Goal: Information Seeking & Learning: Understand process/instructions

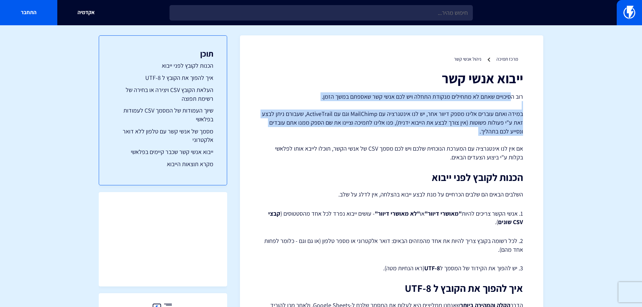
drag, startPoint x: 511, startPoint y: 97, endPoint x: 476, endPoint y: 148, distance: 61.4
click at [477, 147] on p "רוב הסיכויים שאתם לא מתחילים מנקודת התחלה ויש לכם אנשי קשר שאספתם במשך הזמן. במ…" at bounding box center [391, 126] width 263 height 69
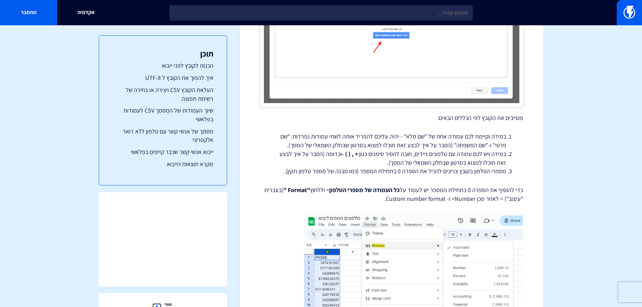
scroll to position [1112, 0]
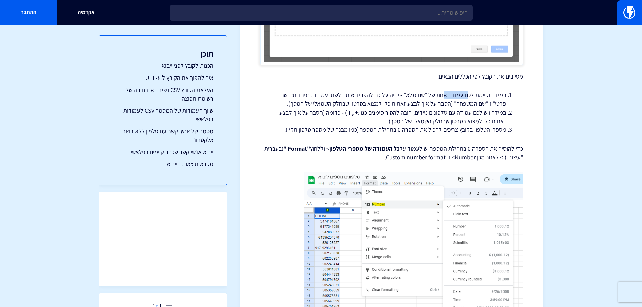
drag, startPoint x: 468, startPoint y: 96, endPoint x: 443, endPoint y: 97, distance: 24.9
click at [443, 97] on li "במידה וקיימת לכם עמודה אחת של "שם מלא" - יהיה עליכם להפריד אותה לשתי עמודות נפר…" at bounding box center [391, 99] width 229 height 17
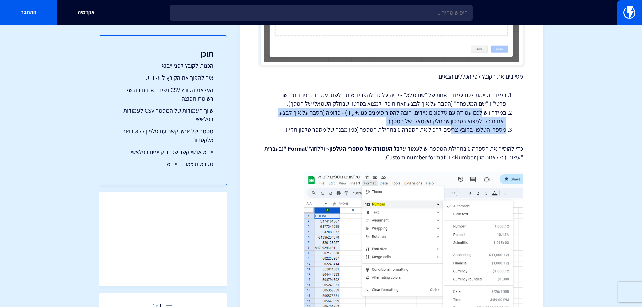
drag, startPoint x: 482, startPoint y: 112, endPoint x: 448, endPoint y: 127, distance: 36.7
click at [450, 126] on ol "במידה וקיימת לכם עמודה אחת של "שם מלא" - יהיה עליכם להפריד אותה לשתי עמודות נפר…" at bounding box center [391, 112] width 243 height 43
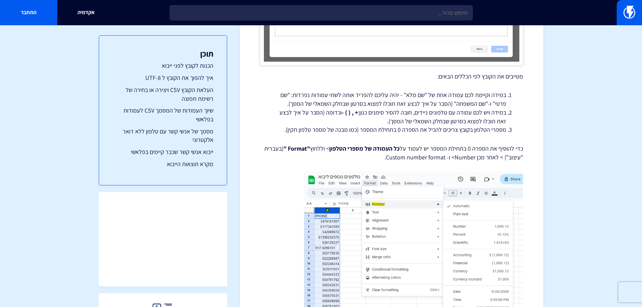
click at [426, 131] on li "מספרי הטלפון בקובץ צריכים להכיל את הספרה 0 בתחילת המספר (כמו מבנה של מספר טלפון…" at bounding box center [391, 129] width 229 height 9
drag, startPoint x: 471, startPoint y: 147, endPoint x: 431, endPoint y: 150, distance: 39.9
click at [432, 150] on p "כדי להוסיף את הספרה 0 בתחילת המספר יש לעמוד על כל העמודה של מספרי הטלפון > וללח…" at bounding box center [391, 152] width 263 height 17
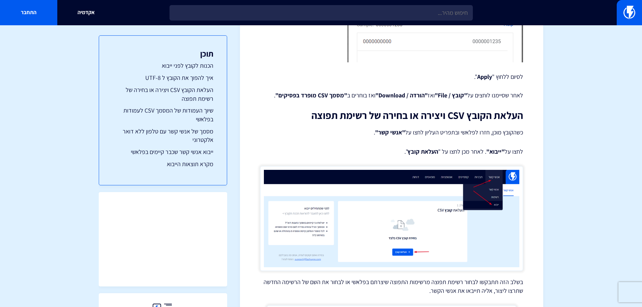
scroll to position [1551, 0]
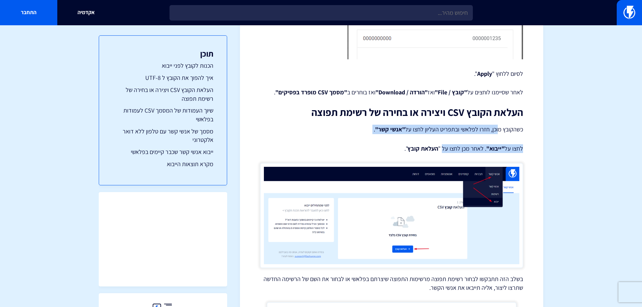
drag, startPoint x: 499, startPoint y: 130, endPoint x: 442, endPoint y: 136, distance: 56.9
click at [442, 136] on div "ייבוא אנשי קשר רוב הסיכויים שאתם לא מתחילים מנקודת התחלה ויש לכם אנשי קשר שאספת…" at bounding box center [391, 39] width 263 height 3038
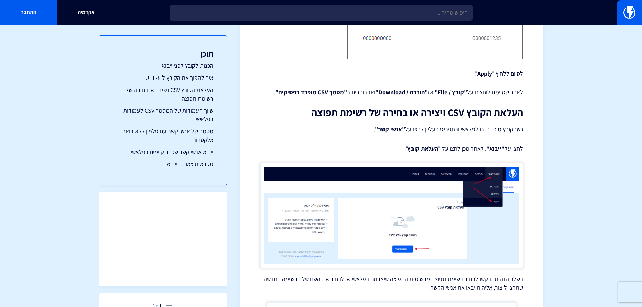
click at [434, 151] on strong "העלאת קובץ" at bounding box center [423, 149] width 31 height 8
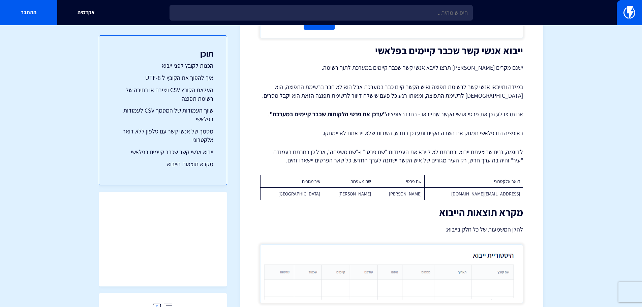
scroll to position [2663, 0]
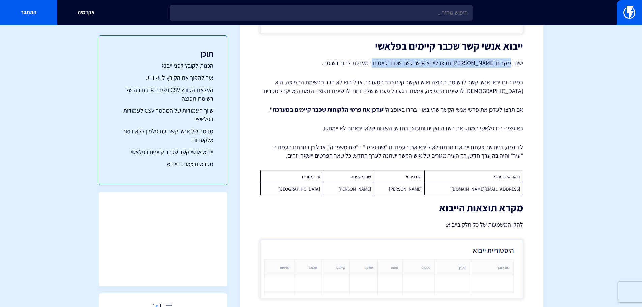
drag, startPoint x: 510, startPoint y: 79, endPoint x: 374, endPoint y: 77, distance: 135.5
click at [374, 68] on p "ישנם מקרים [PERSON_NAME] תרצו לייבא אנשי קשר שכבר קיימים במערכת לתוך רשימה." at bounding box center [391, 62] width 263 height 9
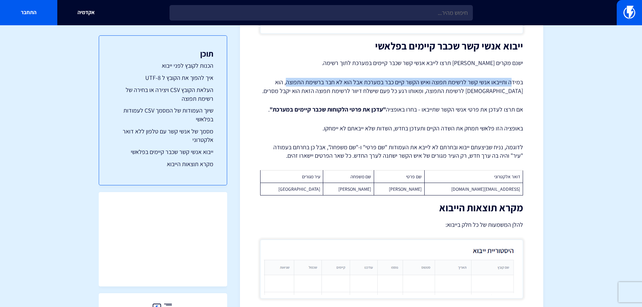
drag, startPoint x: 512, startPoint y: 97, endPoint x: 290, endPoint y: 97, distance: 222.2
click at [290, 95] on p "במידה ותייבאו אנשי קשר לרשימת תפוצה ואיש הקשר קיים כבר במערכת אבל הוא לא חבר בר…" at bounding box center [391, 86] width 263 height 17
click at [503, 95] on p "במידה ותייבאו אנשי קשר לרשימת תפוצה ואיש הקשר קיים כבר במערכת אבל הוא לא חבר בר…" at bounding box center [391, 86] width 263 height 17
drag, startPoint x: 521, startPoint y: 96, endPoint x: 287, endPoint y: 97, distance: 234.3
click at [287, 95] on p "במידה ותייבאו אנשי קשר לרשימת תפוצה ואיש הקשר קיים כבר במערכת אבל הוא לא חבר בר…" at bounding box center [391, 86] width 263 height 17
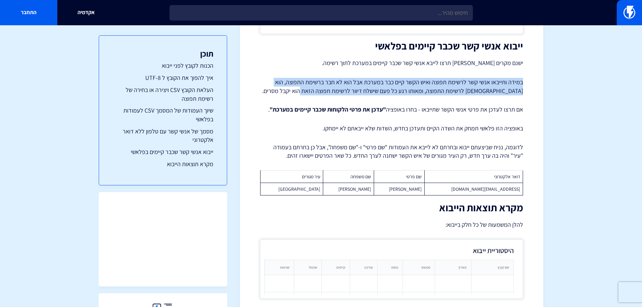
drag, startPoint x: 523, startPoint y: 97, endPoint x: 331, endPoint y: 105, distance: 191.3
click at [331, 95] on p "במידה ותייבאו אנשי קשר לרשימת תפוצה ואיש הקשר קיים כבר במערכת אבל הוא לא חבר בר…" at bounding box center [391, 86] width 263 height 17
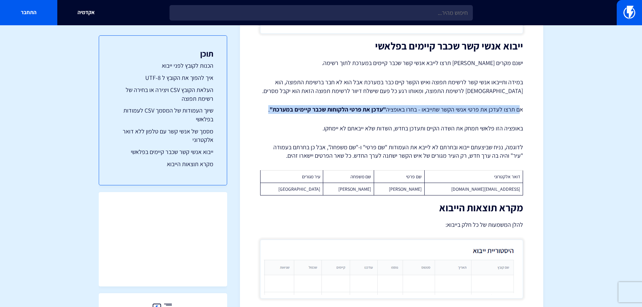
drag, startPoint x: 521, startPoint y: 124, endPoint x: 323, endPoint y: 132, distance: 197.7
click at [271, 114] on p "אם תרצו לעדכן את פרטי אנשי הקשר שתייבאו - בחרו באופציה "עדכן את פרטי הלקוחות שכ…" at bounding box center [391, 109] width 263 height 9
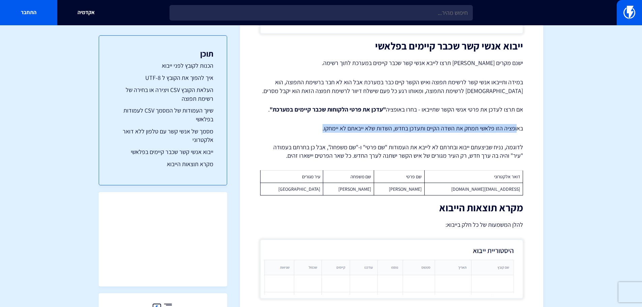
drag, startPoint x: 516, startPoint y: 142, endPoint x: 324, endPoint y: 141, distance: 191.8
click at [324, 133] on p "באופציה הזו פלאשי תמחק את השדה הקיים ותעדכן בחדש, השדות שלא ייבאתם לא יימחקו." at bounding box center [391, 128] width 263 height 9
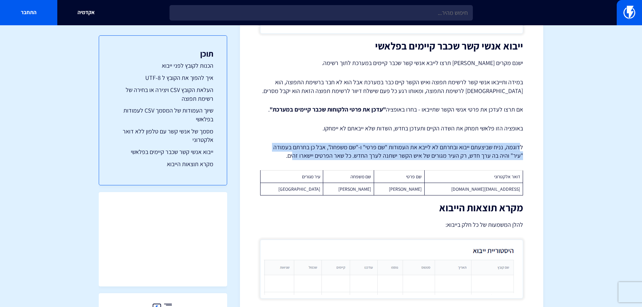
drag, startPoint x: 520, startPoint y: 161, endPoint x: 309, endPoint y: 169, distance: 210.9
click at [310, 160] on p "לדוגמה, נניח שביצעתם ייבוא ובחרתם לא לייבא את העמודות "שם פרטי" ו-"שם משפחה", א…" at bounding box center [391, 151] width 263 height 17
click at [424, 160] on p "לדוגמה, נניח שביצעתם ייבוא ובחרתם לא לייבא את העמודות "שם פרטי" ו-"שם משפחה", א…" at bounding box center [391, 151] width 263 height 17
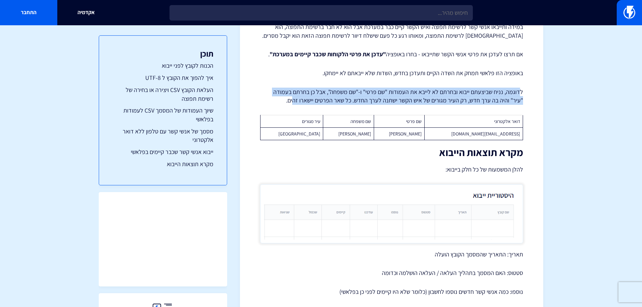
scroll to position [2731, 0]
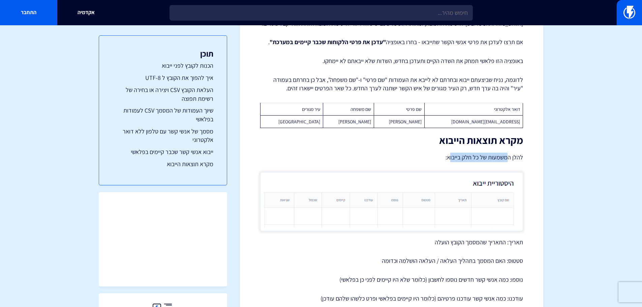
drag, startPoint x: 509, startPoint y: 173, endPoint x: 450, endPoint y: 172, distance: 59.0
click at [450, 162] on p "להלן המשמעות של כל חלק בייבוא:" at bounding box center [391, 157] width 263 height 9
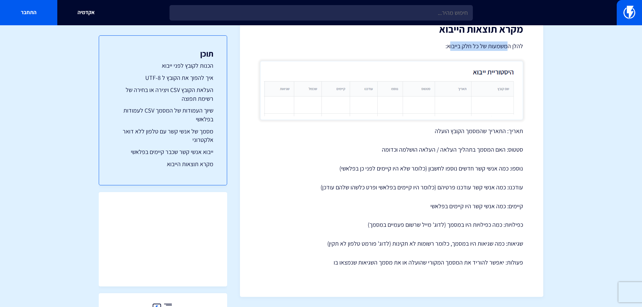
scroll to position [2857, 0]
